Goal: Information Seeking & Learning: Learn about a topic

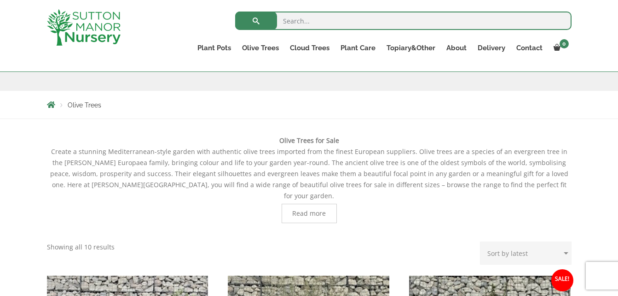
scroll to position [138, 0]
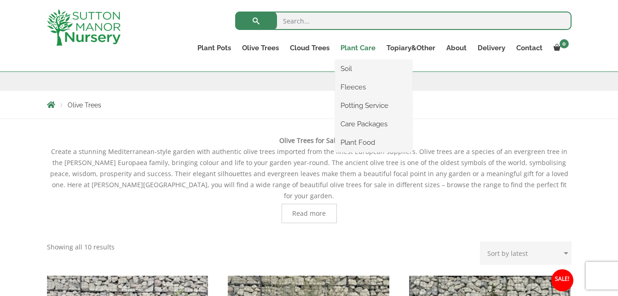
click at [354, 50] on link "Plant Care" at bounding box center [358, 47] width 46 height 13
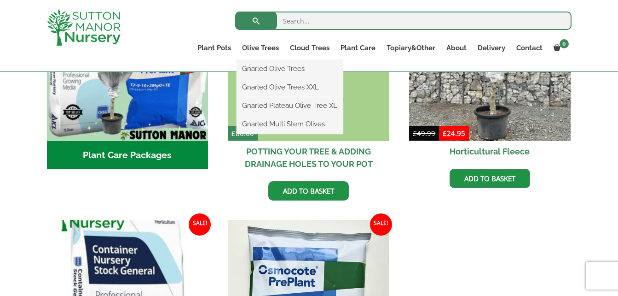
scroll to position [343, 0]
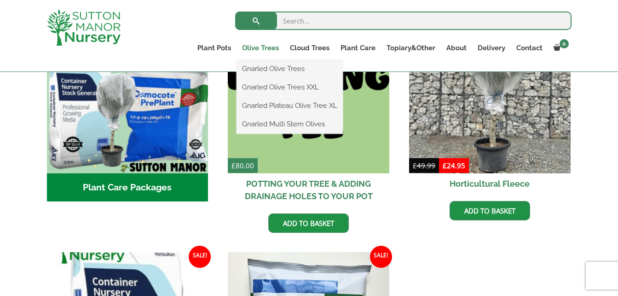
click at [257, 50] on link "Olive Trees" at bounding box center [261, 47] width 48 height 13
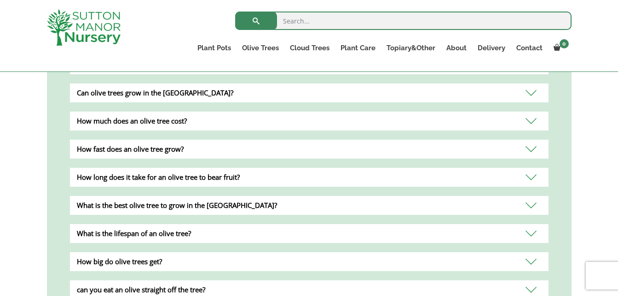
scroll to position [677, 0]
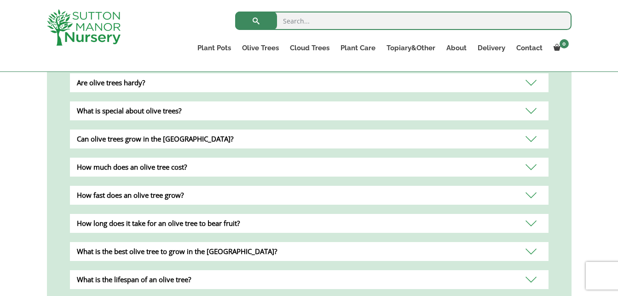
click at [531, 186] on div "How fast does an olive tree grow?" at bounding box center [309, 195] width 479 height 19
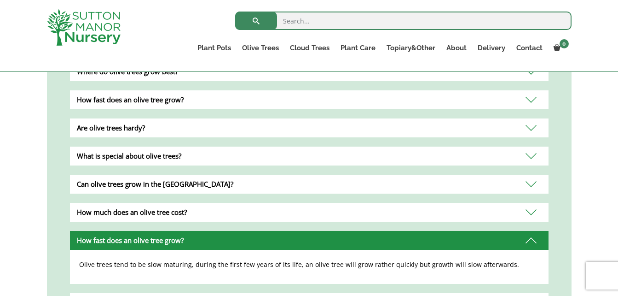
scroll to position [631, 0]
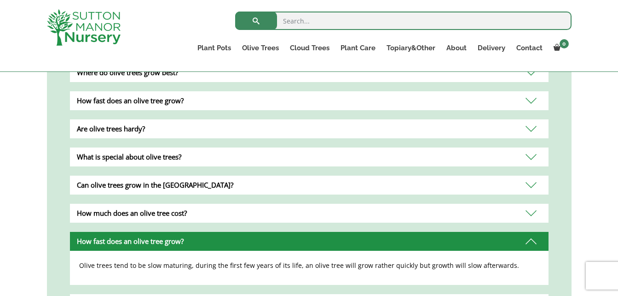
click at [130, 175] on div "Can olive trees grow in the [GEOGRAPHIC_DATA]?" at bounding box center [309, 184] width 479 height 19
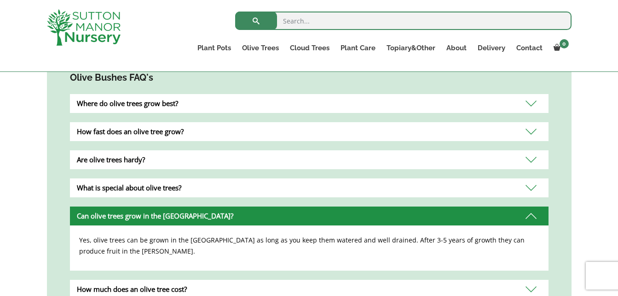
scroll to position [585, 0]
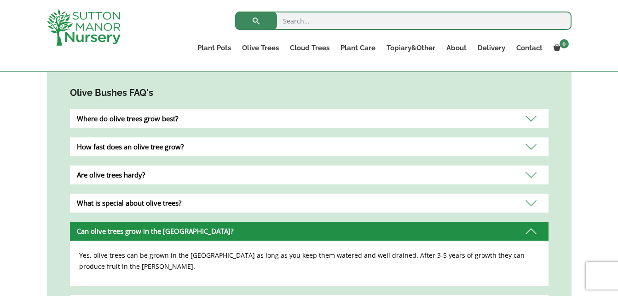
click at [132, 193] on div "What is special about olive trees?" at bounding box center [309, 202] width 479 height 19
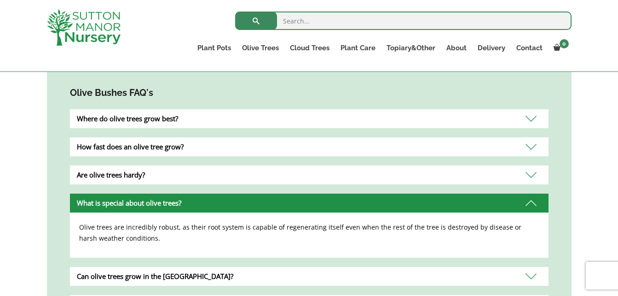
click at [131, 165] on div "Are olive trees hardy?" at bounding box center [309, 174] width 479 height 19
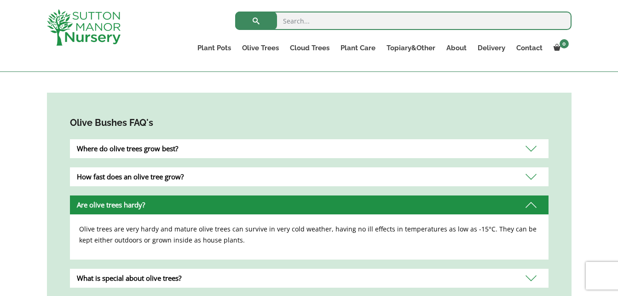
scroll to position [539, 0]
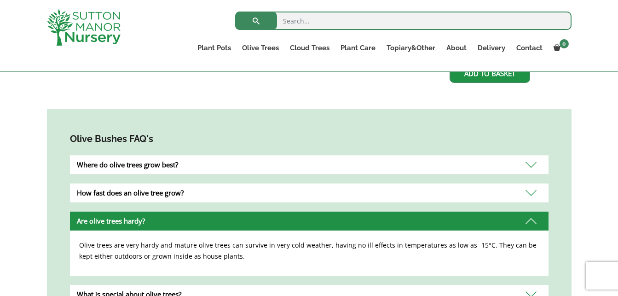
click at [135, 183] on div "How fast does an olive tree grow?" at bounding box center [309, 192] width 479 height 19
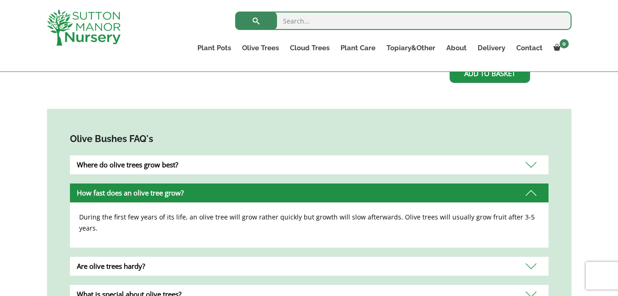
click at [137, 155] on div "Where do olive trees grow best?" at bounding box center [309, 164] width 479 height 19
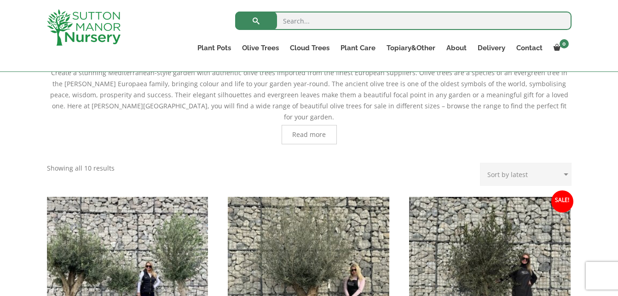
scroll to position [355, 0]
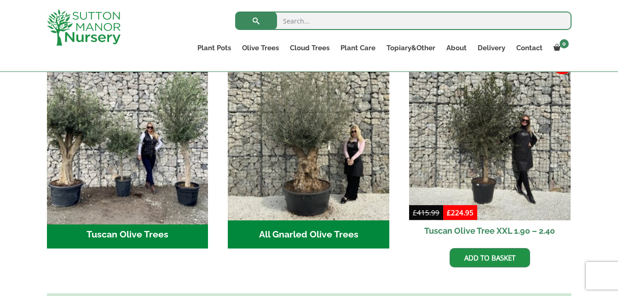
click at [136, 186] on img "Visit product category Tuscan Olive Trees" at bounding box center [127, 138] width 169 height 169
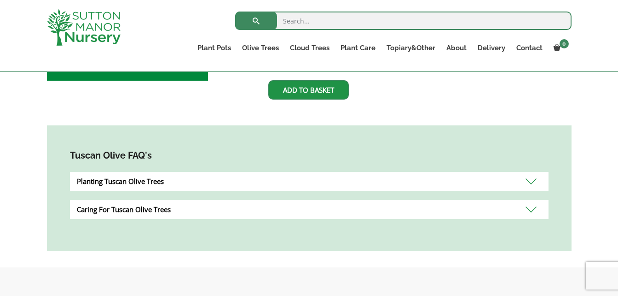
scroll to position [458, 0]
